Goal: Information Seeking & Learning: Learn about a topic

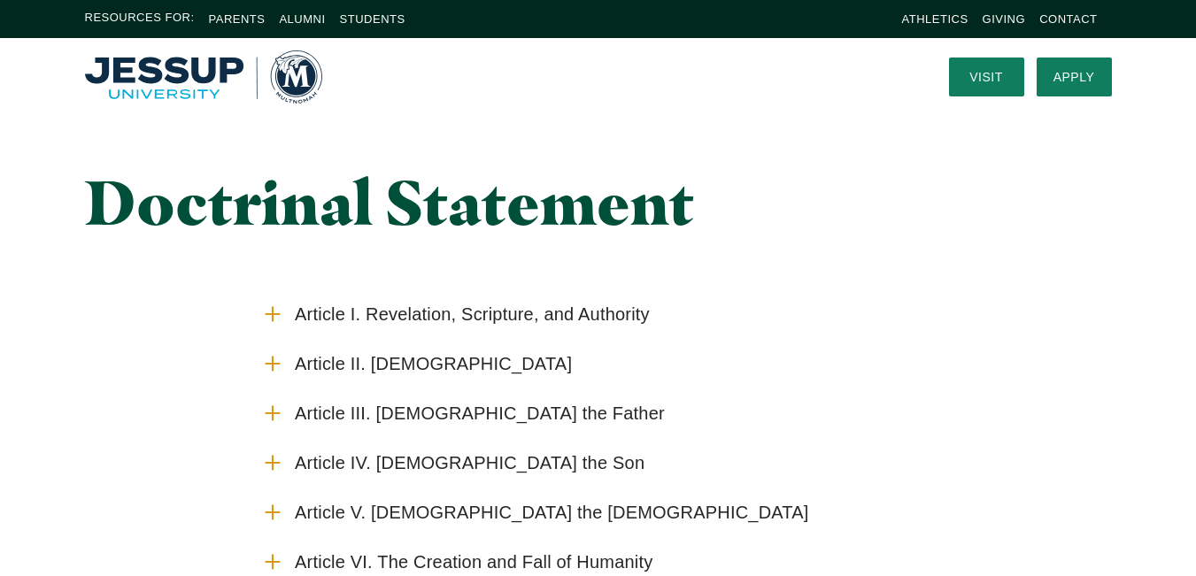
click at [168, 86] on img "Home" at bounding box center [203, 76] width 237 height 53
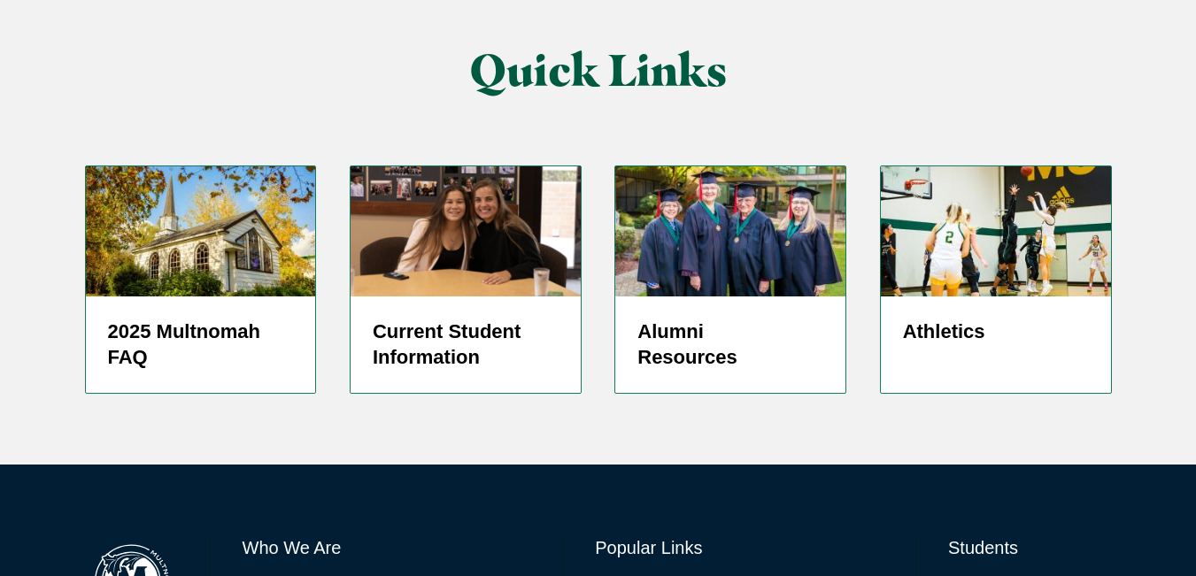
scroll to position [4038, 0]
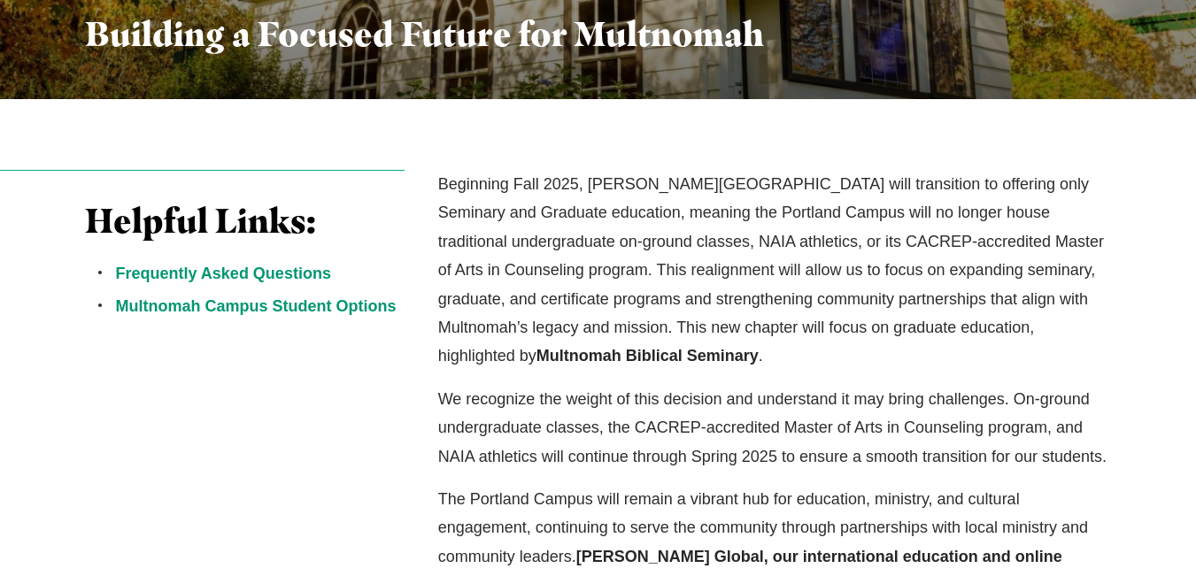
scroll to position [443, 0]
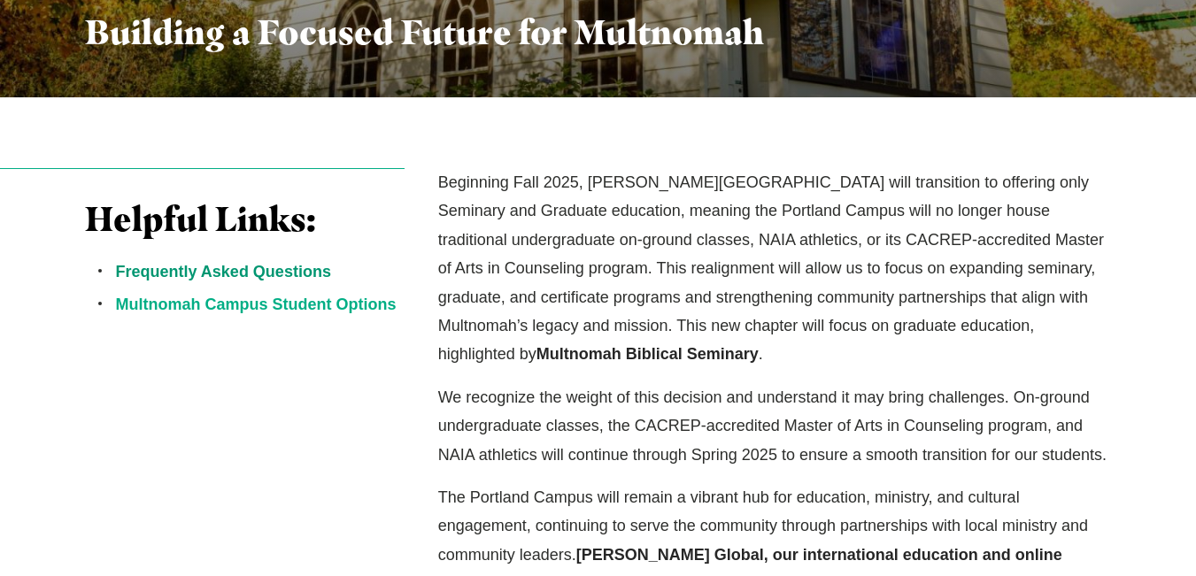
click at [333, 304] on link "Multnomah Campus Student Options" at bounding box center [256, 305] width 281 height 18
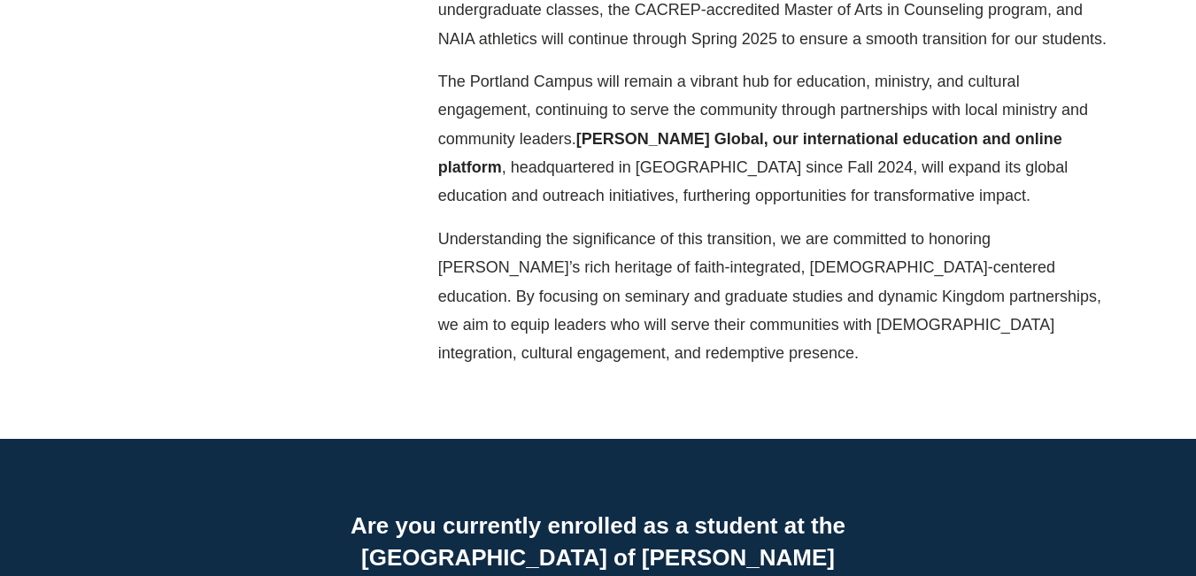
scroll to position [885, 0]
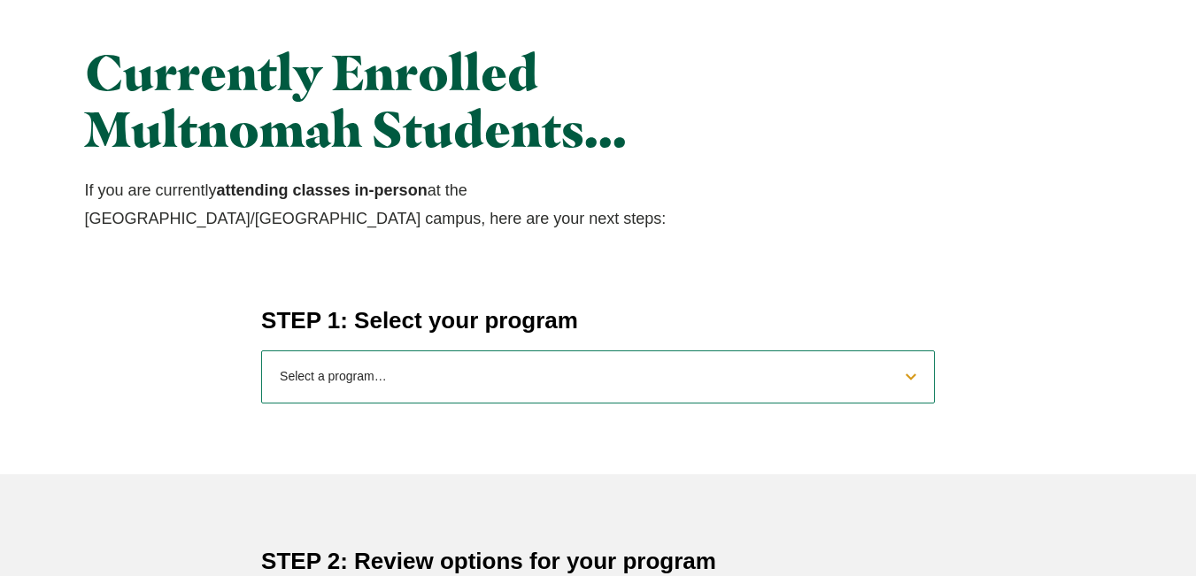
scroll to position [620, 0]
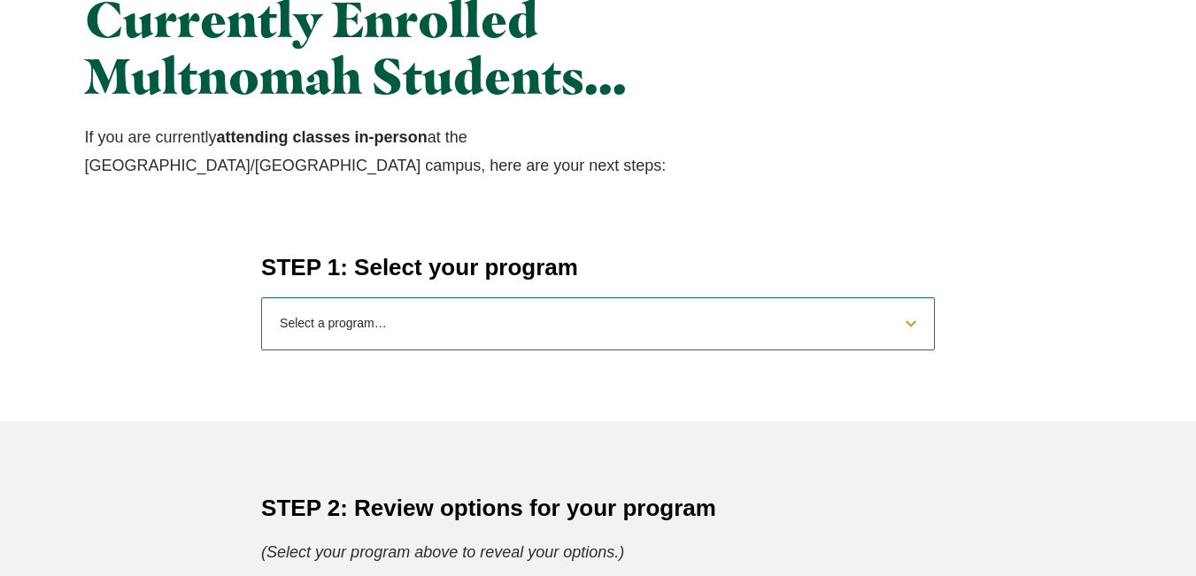
click at [758, 320] on select "Select a program… BS [DEMOGRAPHIC_DATA] and Theology BS Biology BS Business Adm…" at bounding box center [598, 323] width 674 height 53
select select "2025macounseling"
click at [261, 297] on select "Select a program… BS [DEMOGRAPHIC_DATA] and Theology BS Biology BS Business Adm…" at bounding box center [598, 323] width 674 height 53
click at [1016, 359] on div "STEP 1: Select your program Select a program… BS [DEMOGRAPHIC_DATA] and Theolog…" at bounding box center [598, 336] width 1196 height 170
